Goal: Navigation & Orientation: Find specific page/section

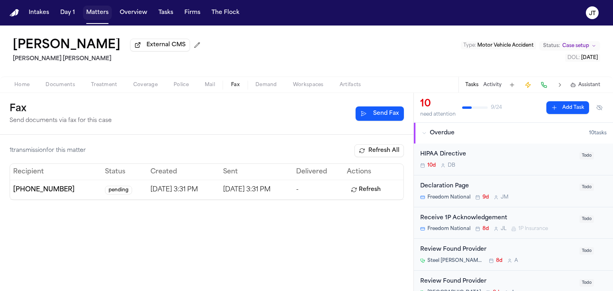
click at [99, 14] on button "Matters" at bounding box center [97, 13] width 29 height 14
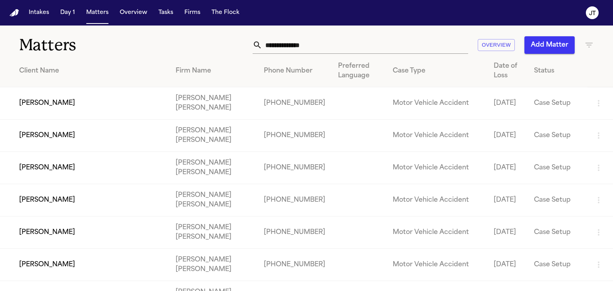
click at [45, 103] on td "[PERSON_NAME]" at bounding box center [84, 103] width 169 height 32
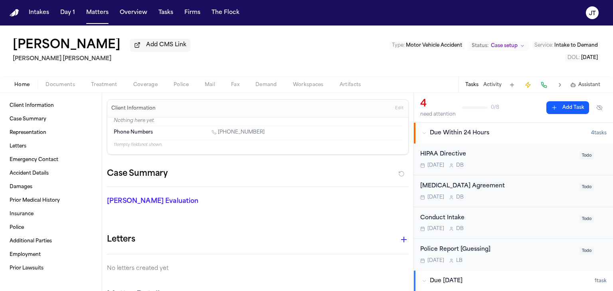
click at [454, 187] on div "[MEDICAL_DATA] Agreement" at bounding box center [497, 186] width 155 height 9
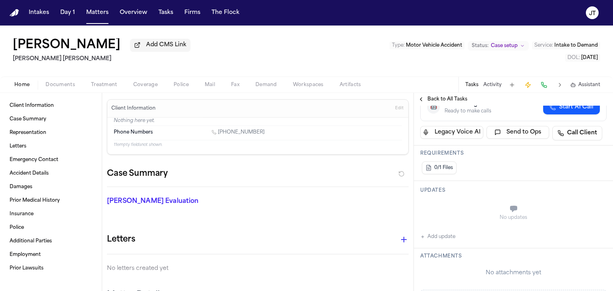
scroll to position [121, 0]
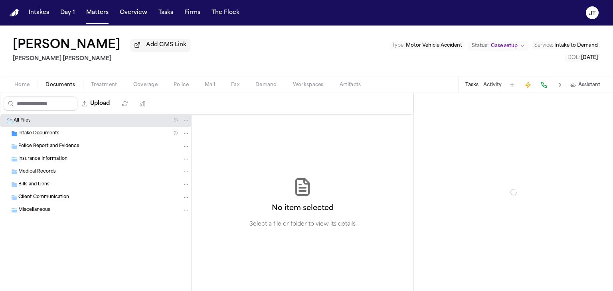
click at [56, 83] on span "Documents" at bounding box center [61, 85] width 30 height 6
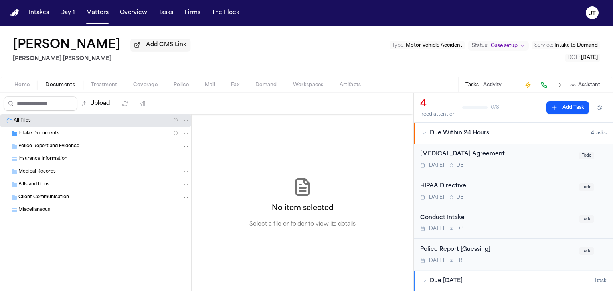
click at [33, 131] on span "Intake Documents" at bounding box center [38, 134] width 41 height 7
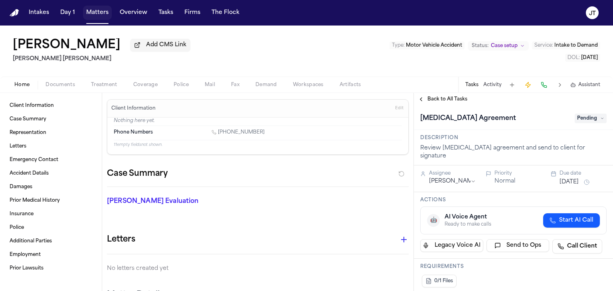
click at [94, 12] on button "Matters" at bounding box center [97, 13] width 29 height 14
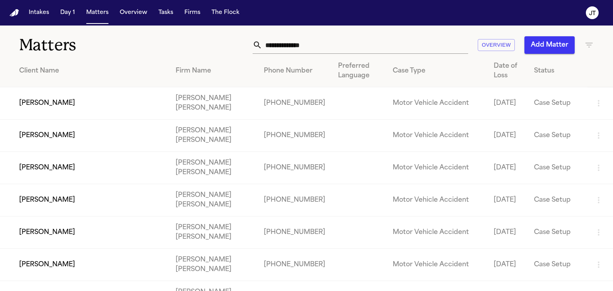
click at [30, 202] on td "[PERSON_NAME]" at bounding box center [84, 200] width 169 height 32
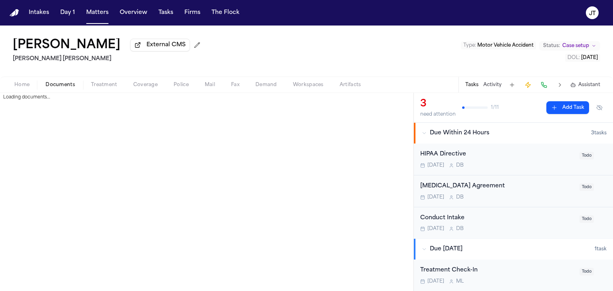
click at [56, 85] on span "Documents" at bounding box center [61, 85] width 30 height 6
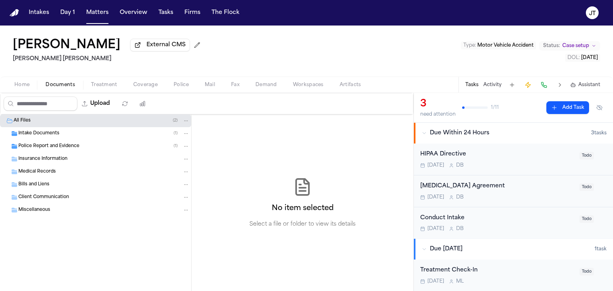
click at [35, 134] on span "Intake Documents" at bounding box center [38, 134] width 41 height 7
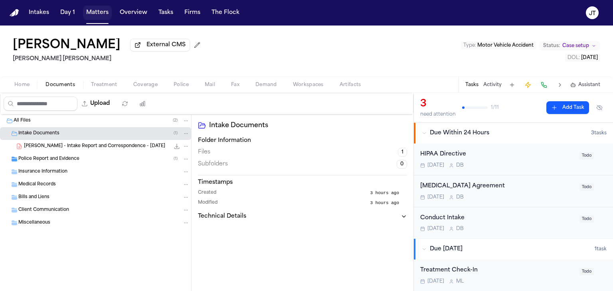
click at [102, 8] on button "Matters" at bounding box center [97, 13] width 29 height 14
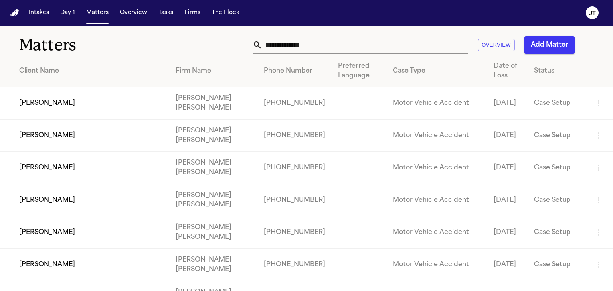
click at [37, 266] on td "[PERSON_NAME]" at bounding box center [84, 265] width 169 height 32
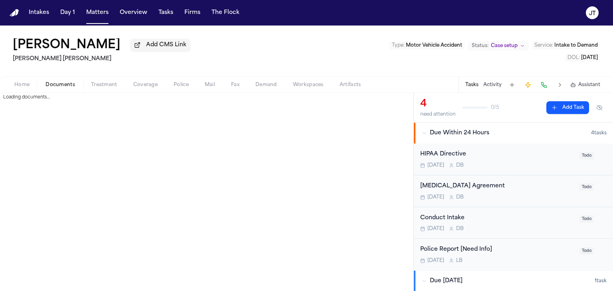
click at [48, 85] on span "Documents" at bounding box center [61, 85] width 30 height 6
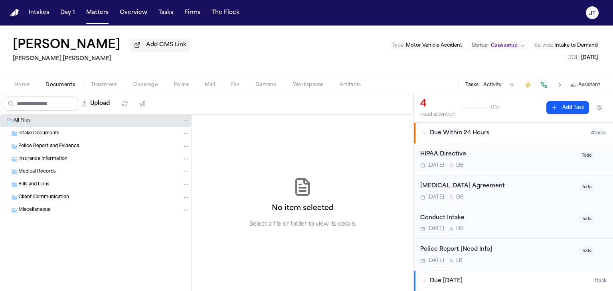
click at [31, 136] on span "Intake Documents" at bounding box center [38, 134] width 41 height 7
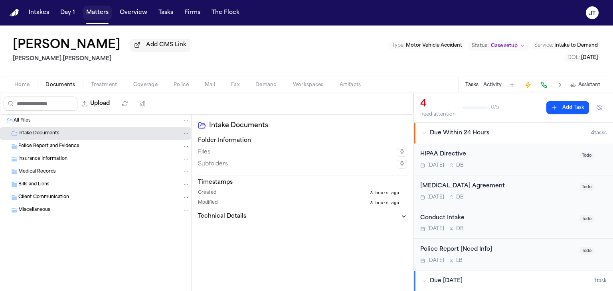
click at [89, 17] on button "Matters" at bounding box center [97, 13] width 29 height 14
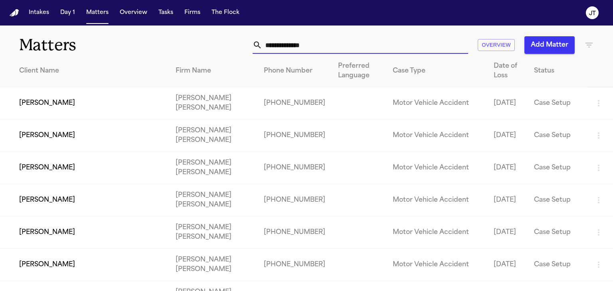
drag, startPoint x: 399, startPoint y: 37, endPoint x: 248, endPoint y: 75, distance: 156.0
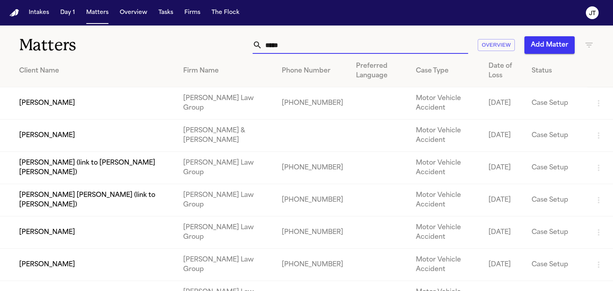
type input "****"
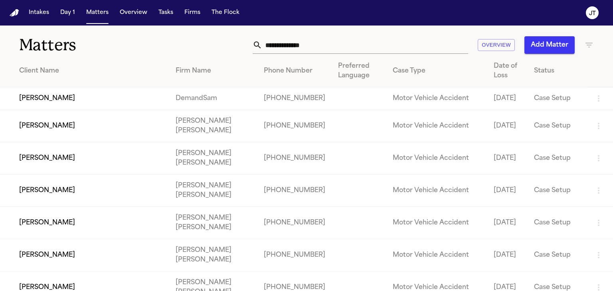
click at [36, 233] on td "[PERSON_NAME]" at bounding box center [84, 223] width 169 height 32
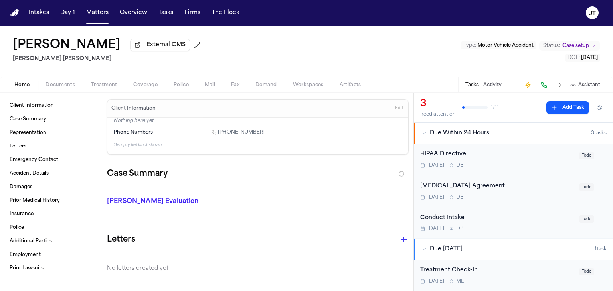
click at [52, 85] on span "Documents" at bounding box center [61, 85] width 30 height 6
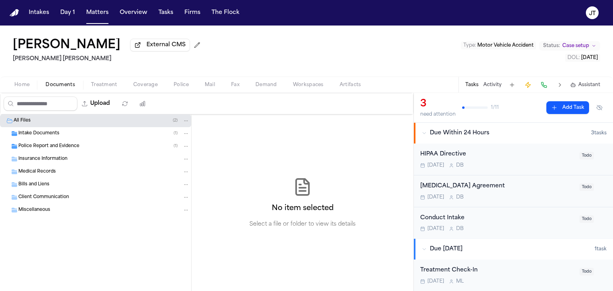
click at [42, 133] on span "Intake Documents" at bounding box center [38, 134] width 41 height 7
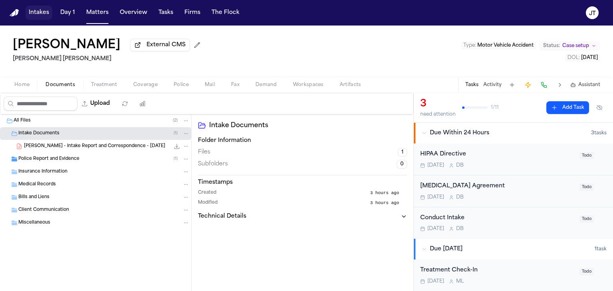
click at [45, 14] on button "Intakes" at bounding box center [39, 13] width 27 height 14
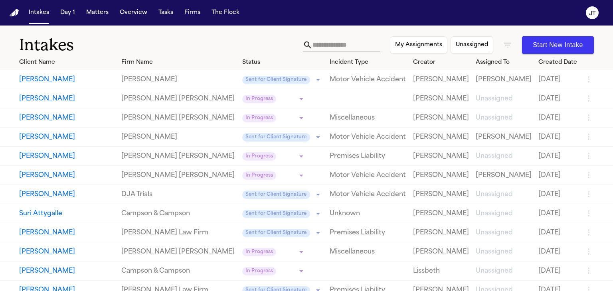
click at [57, 253] on button "[PERSON_NAME]" at bounding box center [67, 253] width 96 height 10
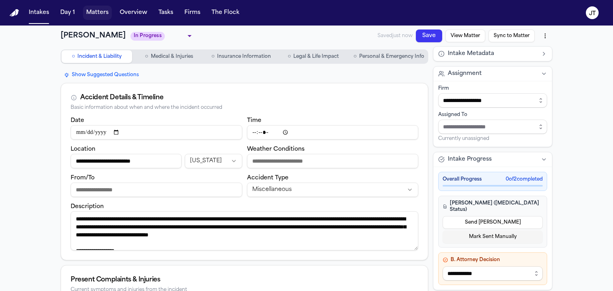
click at [101, 12] on button "Matters" at bounding box center [97, 13] width 29 height 14
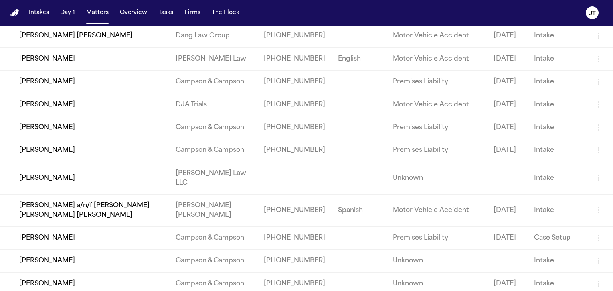
scroll to position [6579, 0]
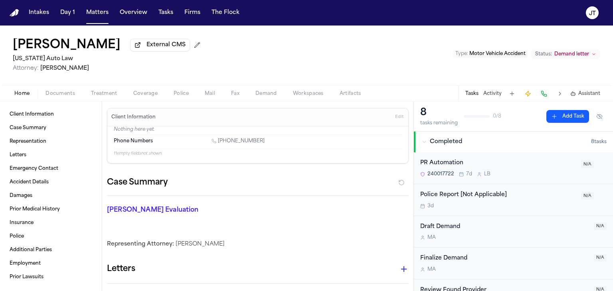
click at [64, 92] on span "Documents" at bounding box center [61, 94] width 30 height 6
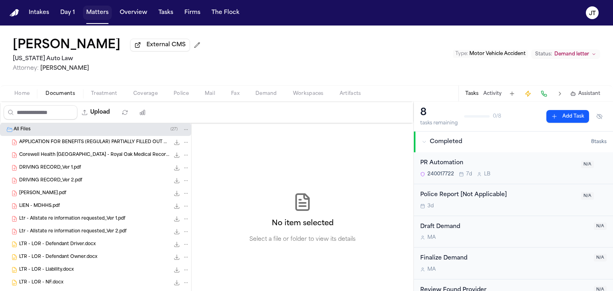
click at [92, 12] on button "Matters" at bounding box center [97, 13] width 29 height 14
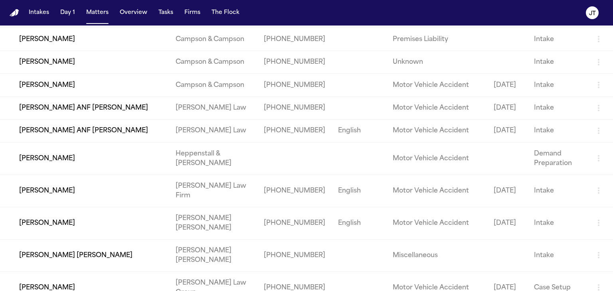
scroll to position [6446, 0]
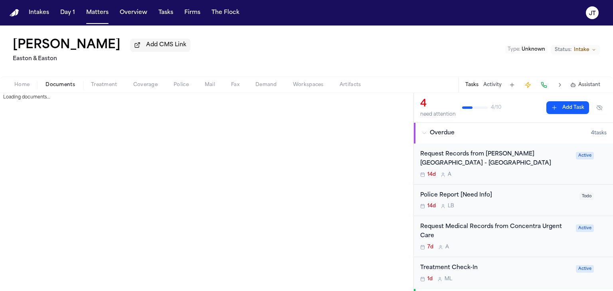
click at [56, 87] on span "Documents" at bounding box center [61, 85] width 30 height 6
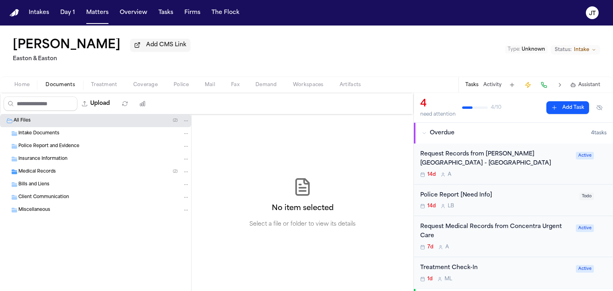
click at [40, 135] on span "Intake Documents" at bounding box center [38, 134] width 41 height 7
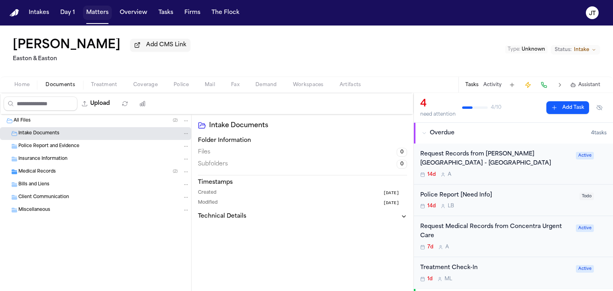
click at [102, 14] on button "Matters" at bounding box center [97, 13] width 29 height 14
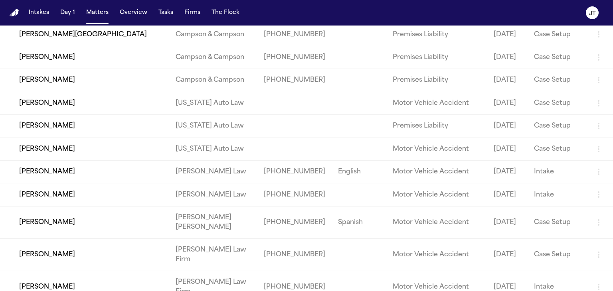
scroll to position [4914, 0]
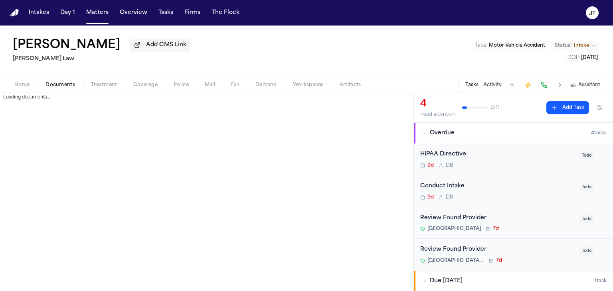
click at [60, 87] on span "Documents" at bounding box center [61, 85] width 30 height 6
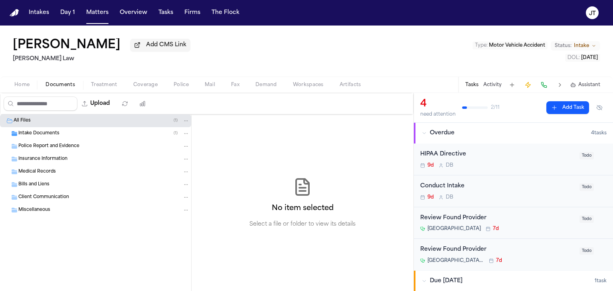
click at [34, 132] on span "Intake Documents" at bounding box center [38, 134] width 41 height 7
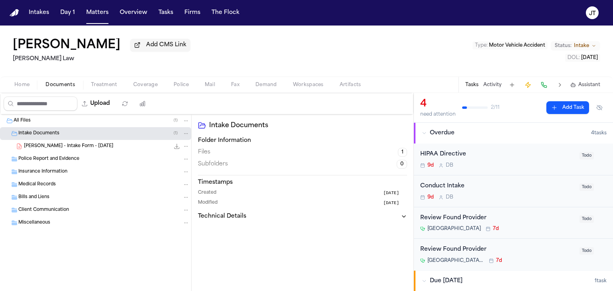
click at [24, 85] on span "Home" at bounding box center [21, 85] width 15 height 6
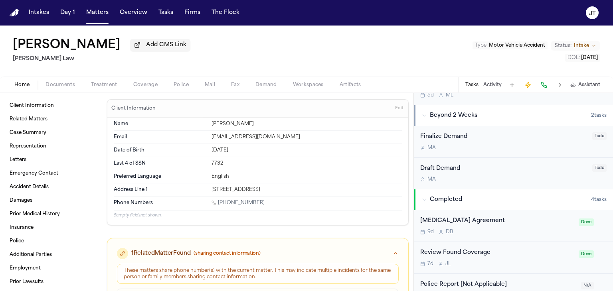
scroll to position [214, 0]
